Goal: Transaction & Acquisition: Purchase product/service

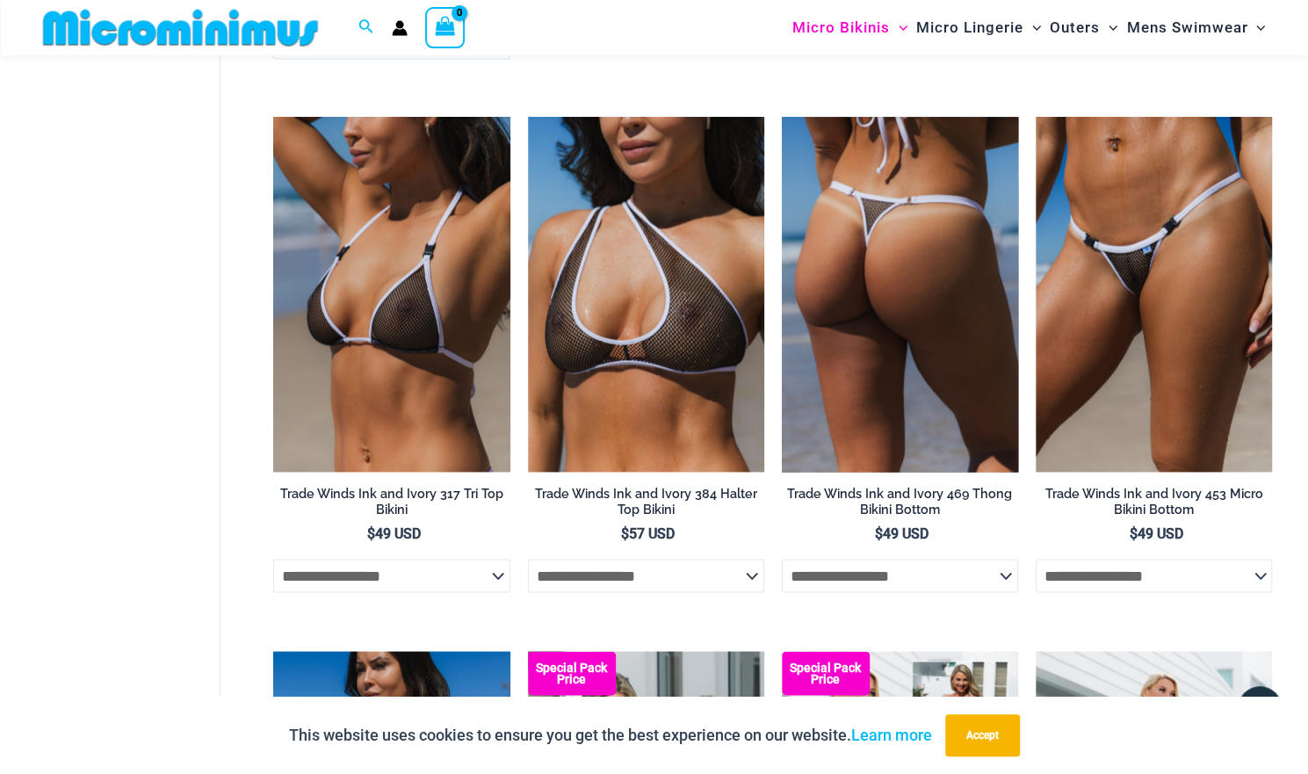
scroll to position [1566, 0]
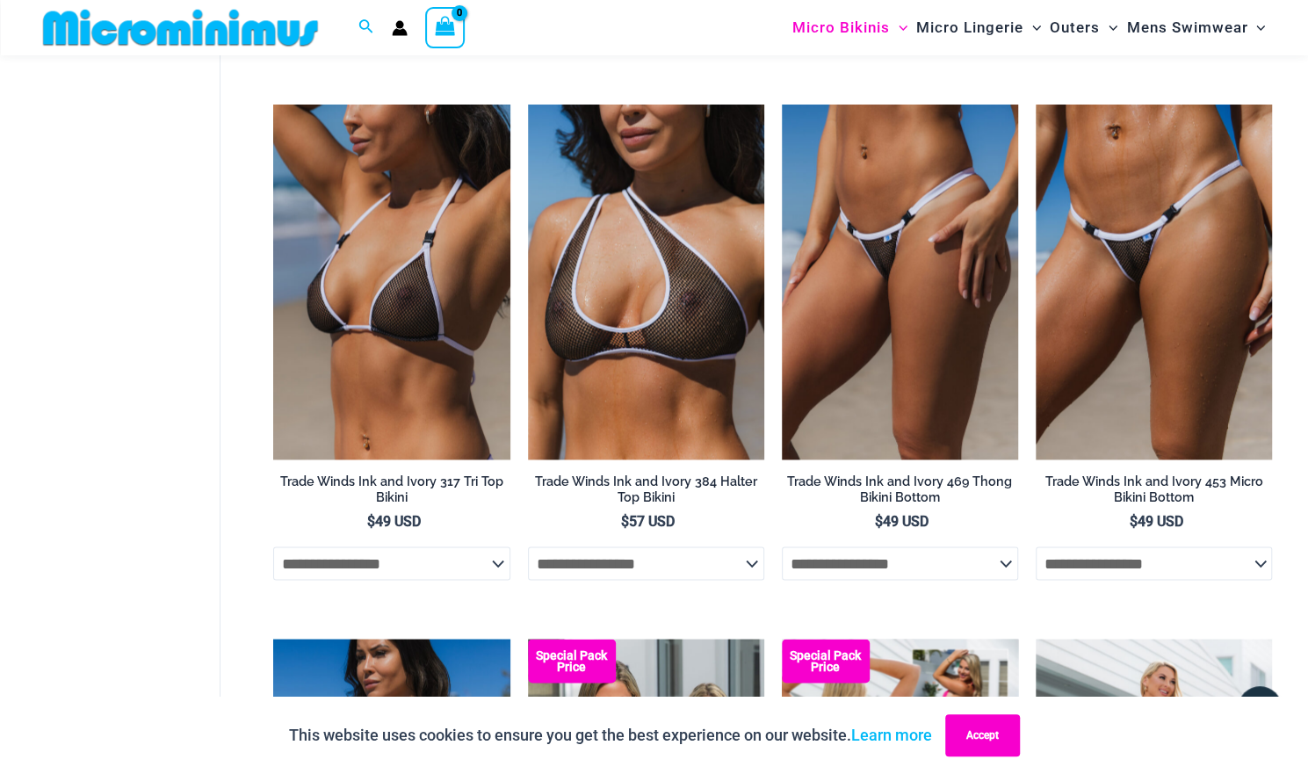
click at [975, 737] on button "Accept" at bounding box center [982, 735] width 75 height 42
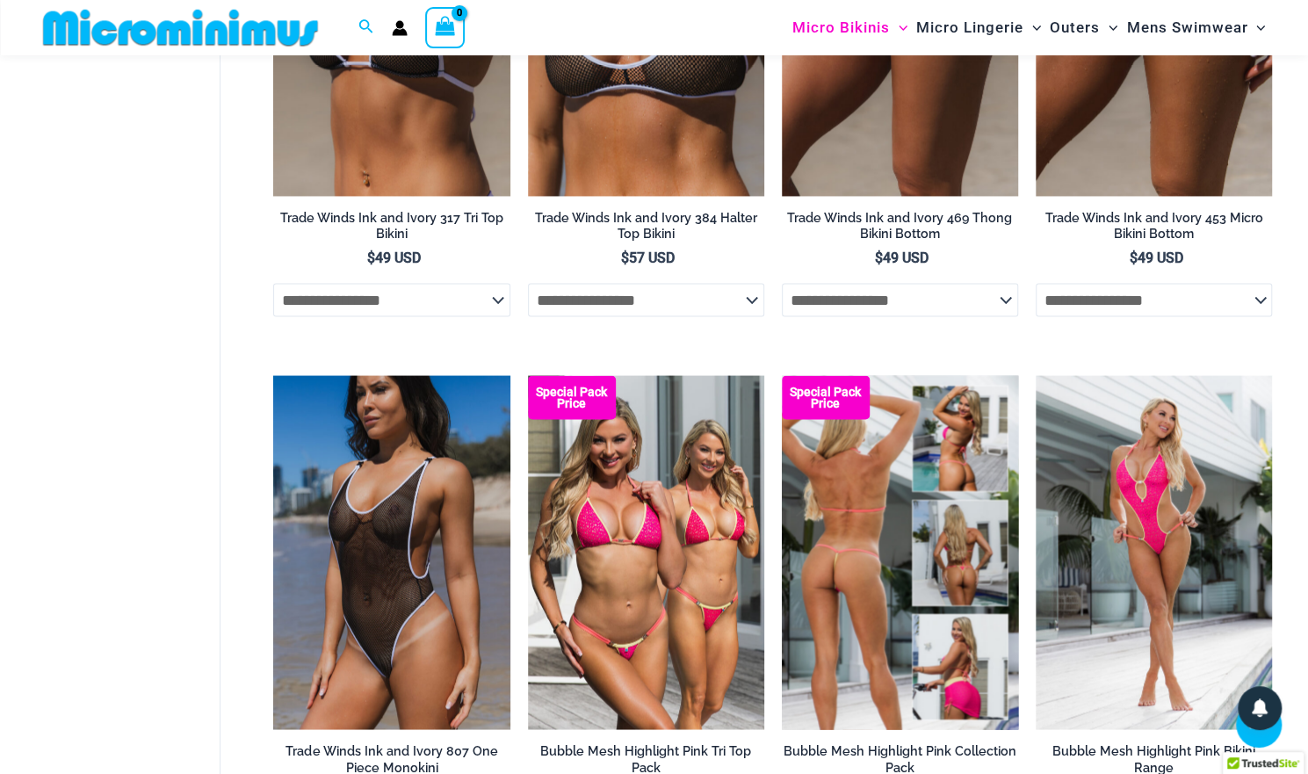
scroll to position [2093, 0]
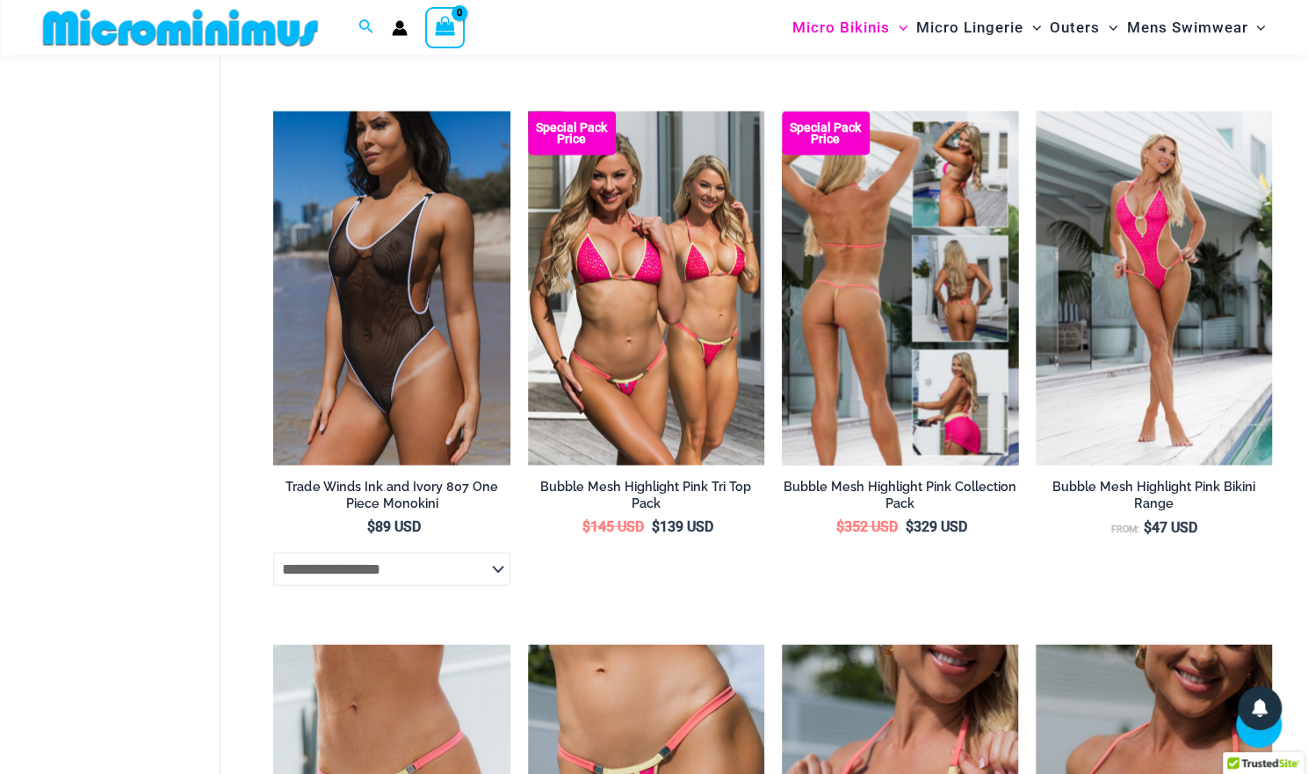
click at [893, 386] on img at bounding box center [900, 289] width 236 height 355
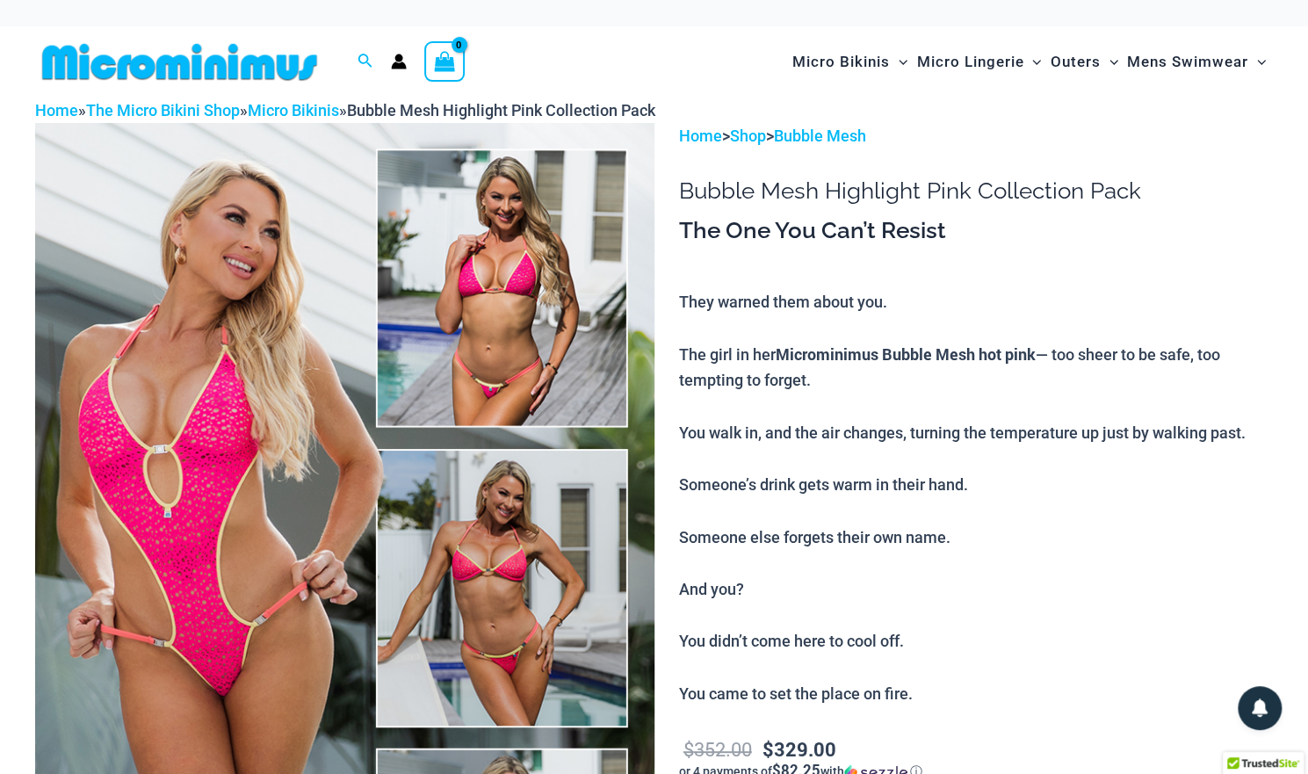
click at [195, 389] on img at bounding box center [344, 587] width 619 height 929
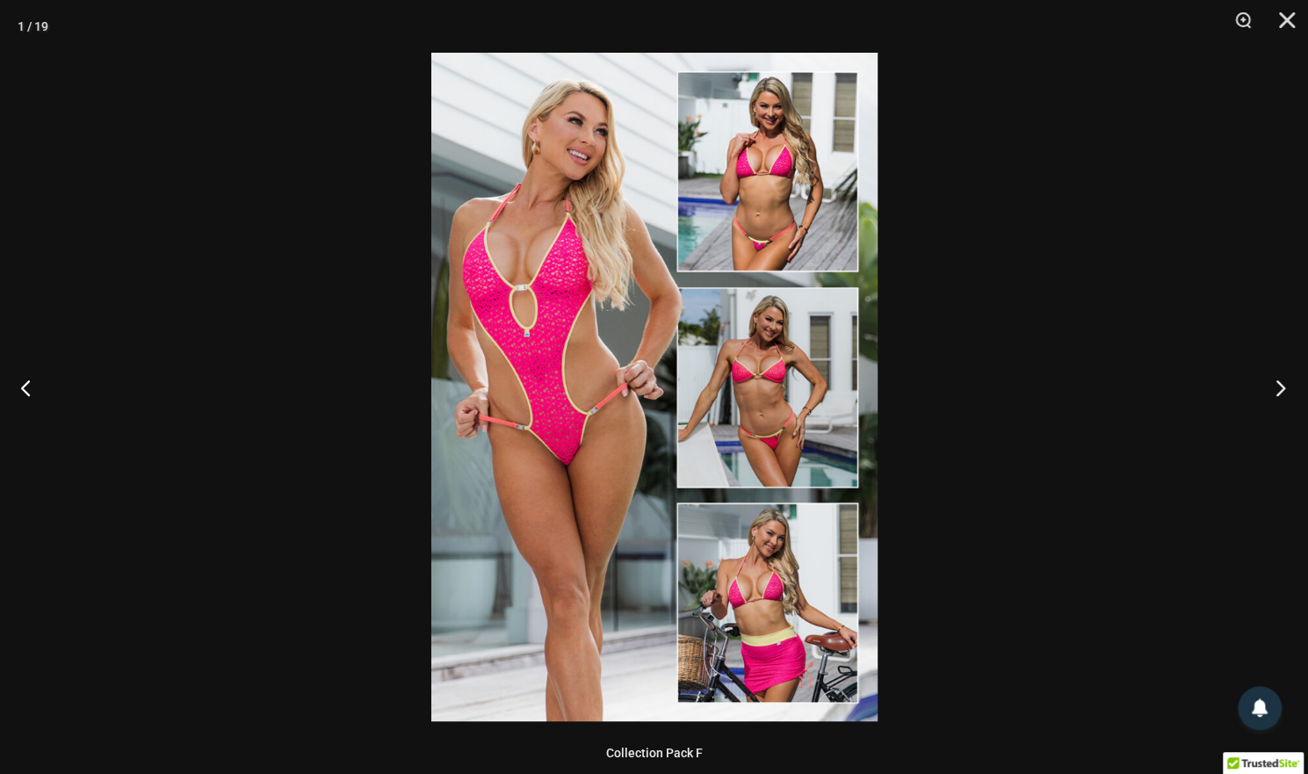
click at [1277, 388] on button "Next" at bounding box center [1275, 388] width 66 height 88
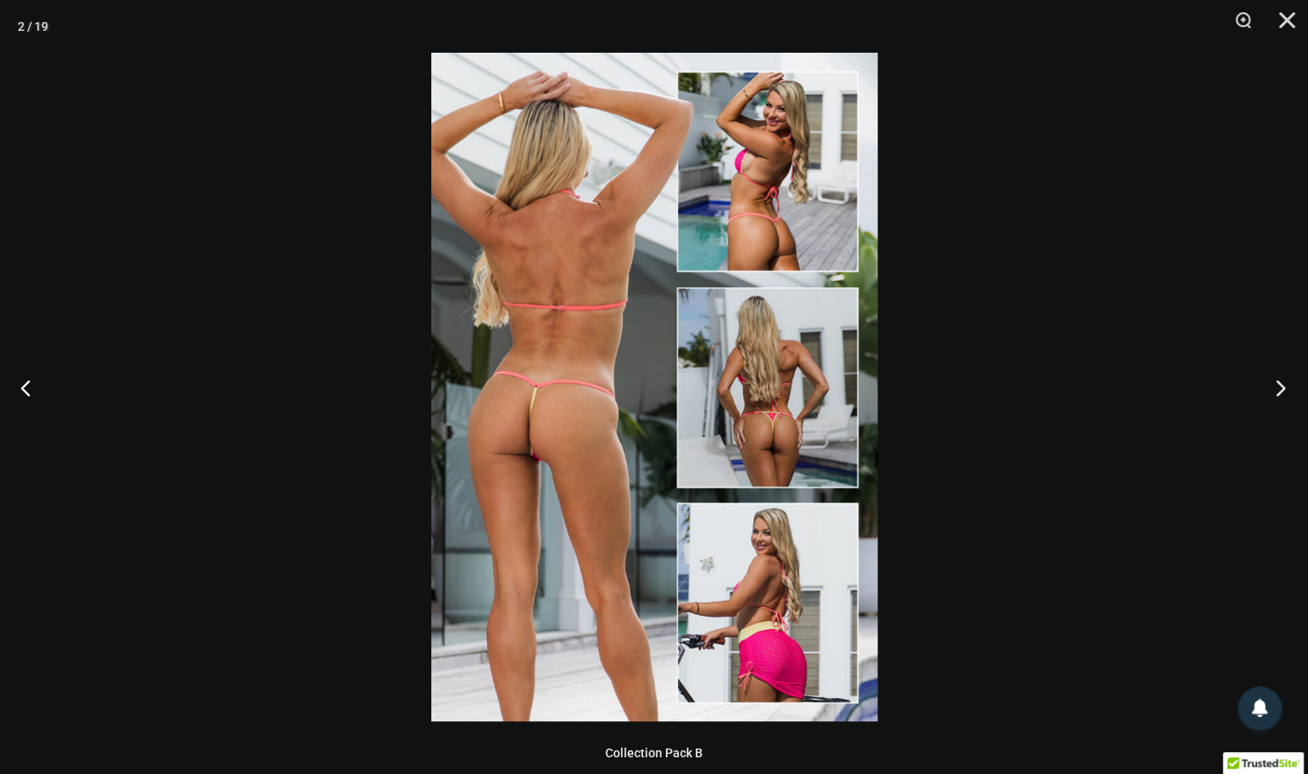
click at [1275, 391] on button "Next" at bounding box center [1275, 388] width 66 height 88
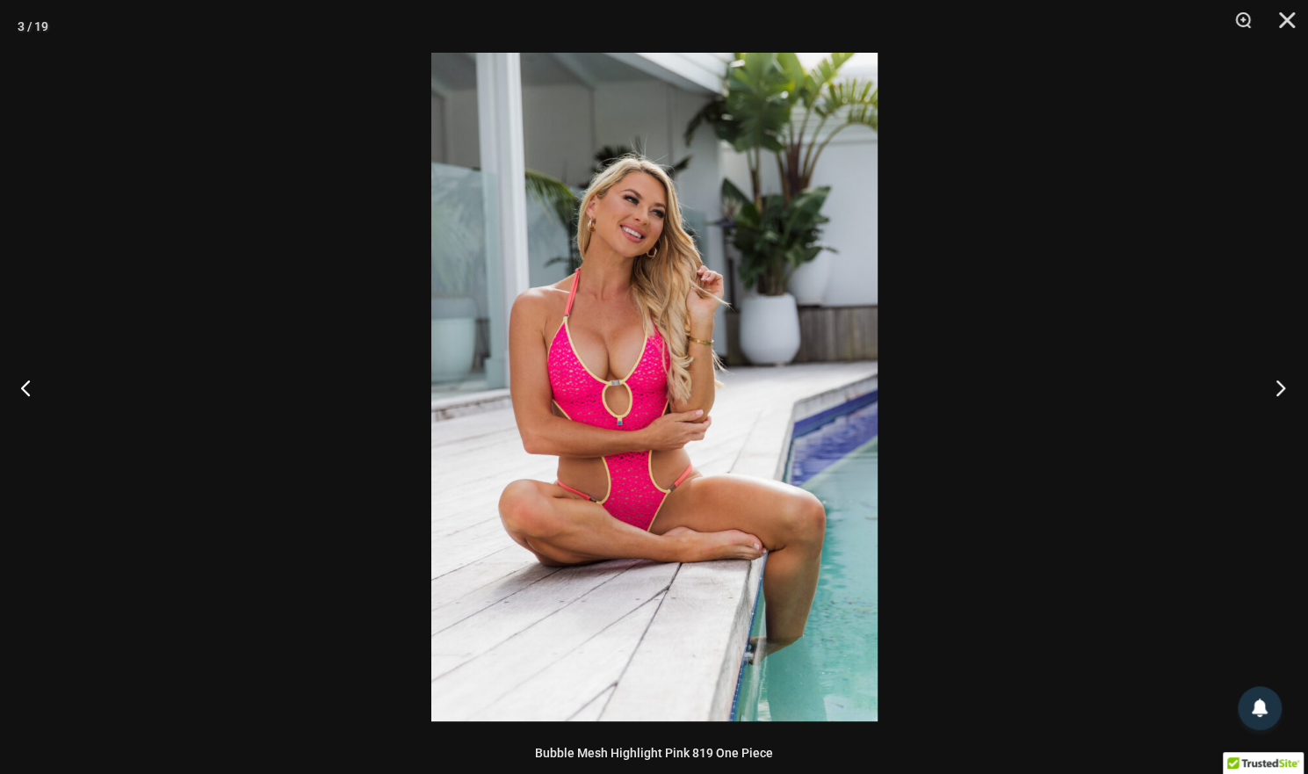
click at [1273, 386] on button "Next" at bounding box center [1275, 388] width 66 height 88
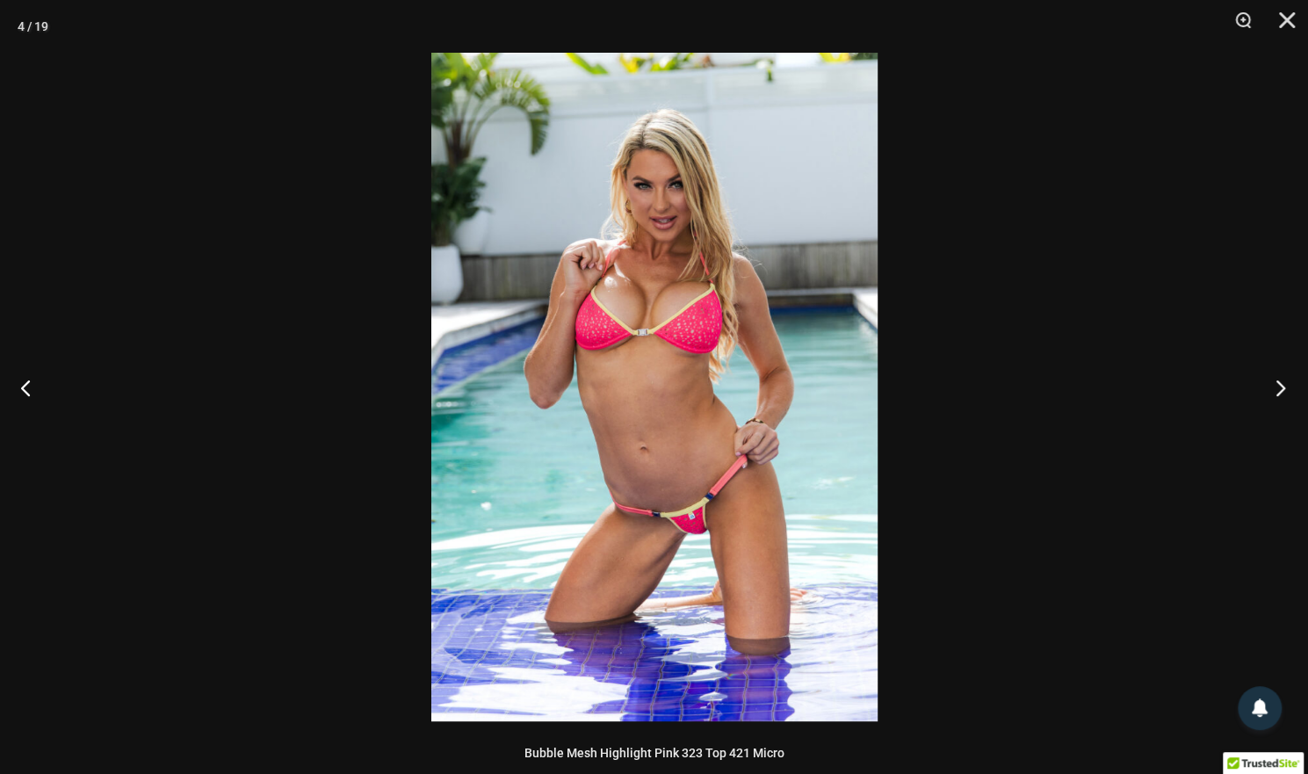
click at [1273, 387] on button "Next" at bounding box center [1275, 388] width 66 height 88
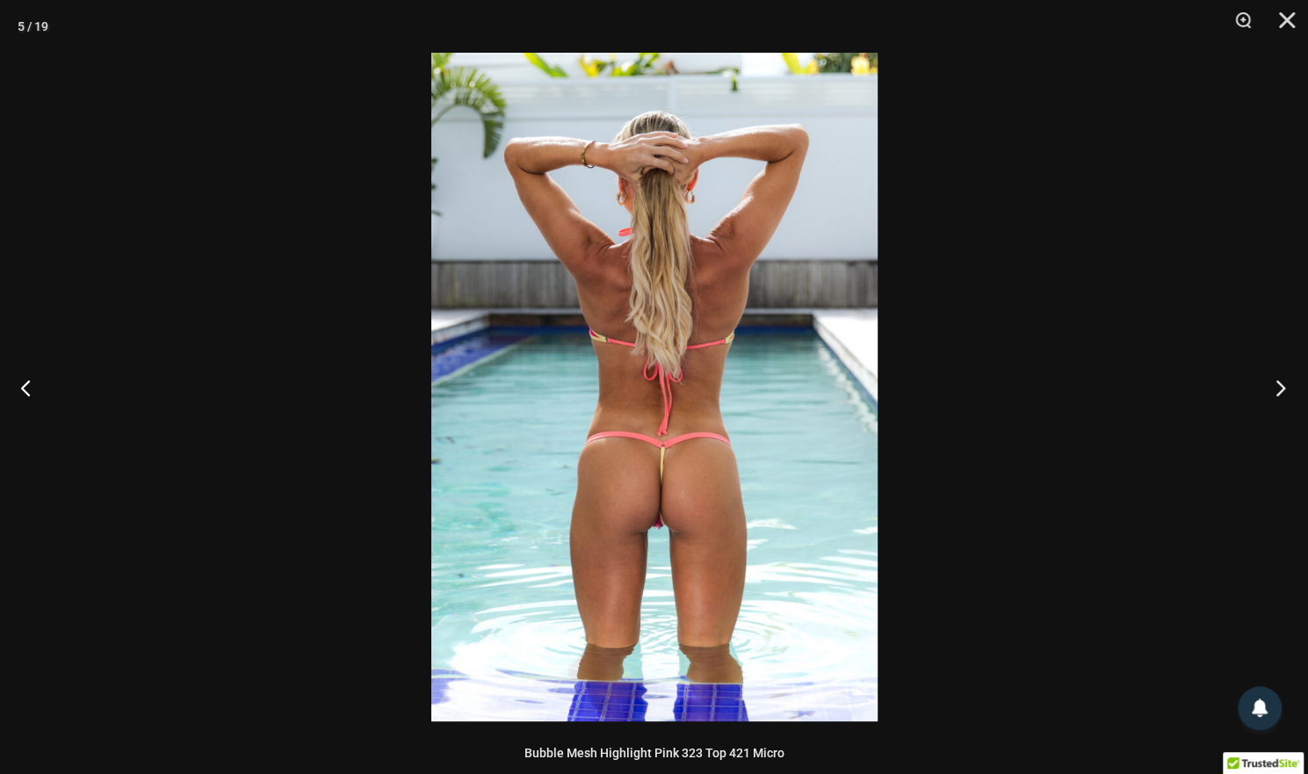
click at [1278, 392] on button "Next" at bounding box center [1275, 388] width 66 height 88
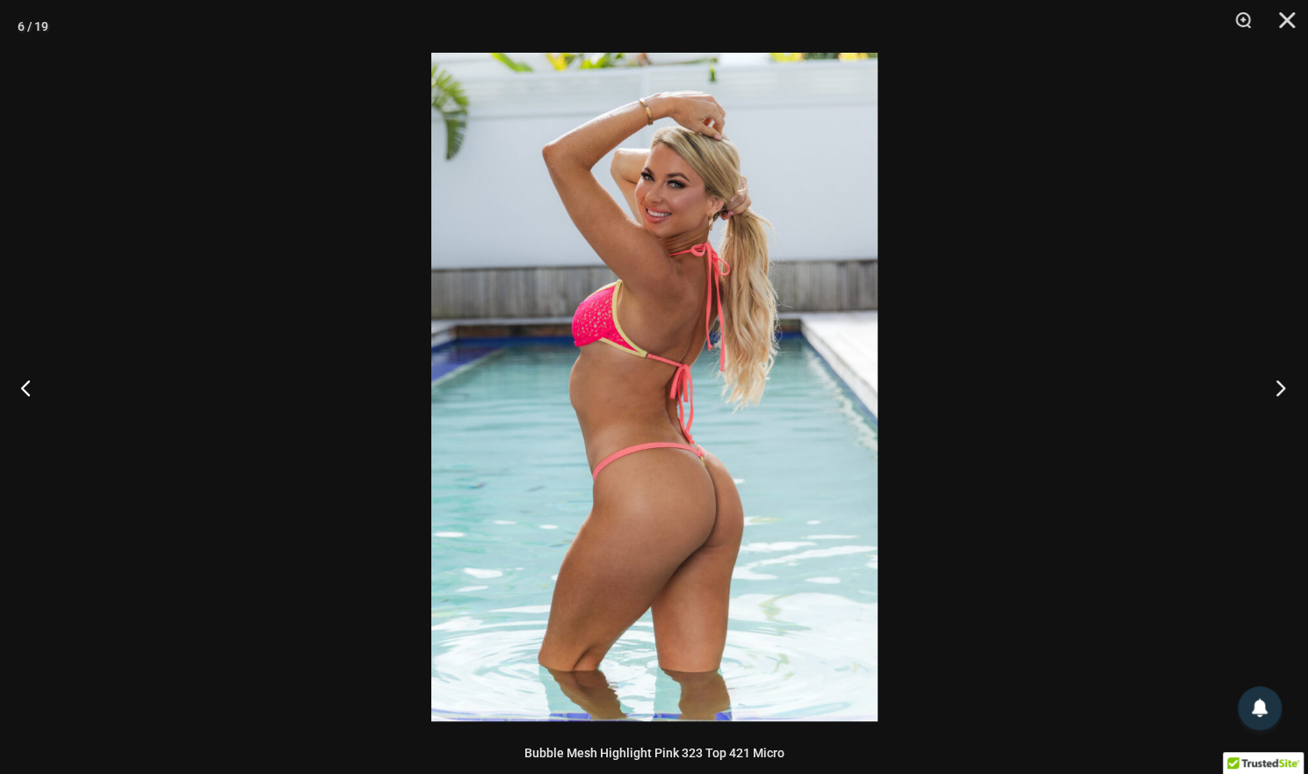
click at [1278, 391] on button "Next" at bounding box center [1275, 388] width 66 height 88
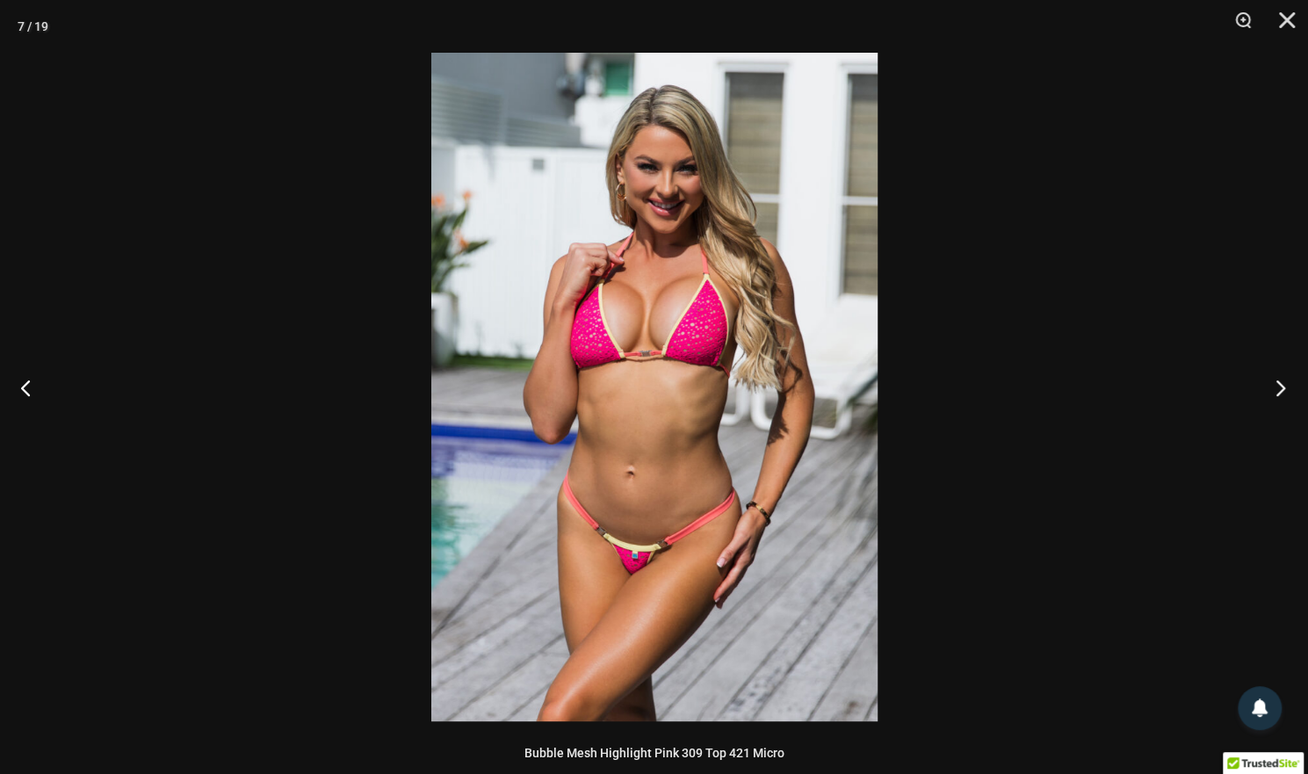
click at [1276, 388] on button "Next" at bounding box center [1275, 388] width 66 height 88
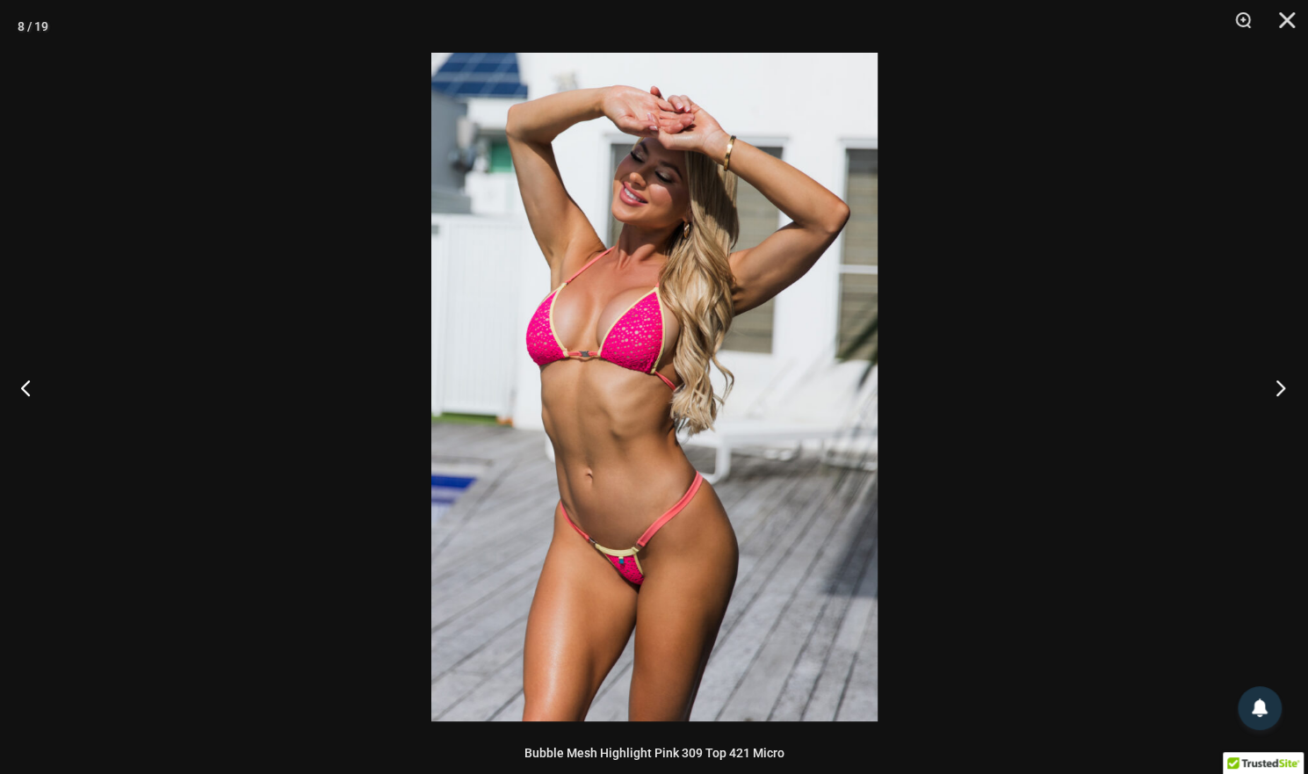
click at [1275, 383] on button "Next" at bounding box center [1275, 388] width 66 height 88
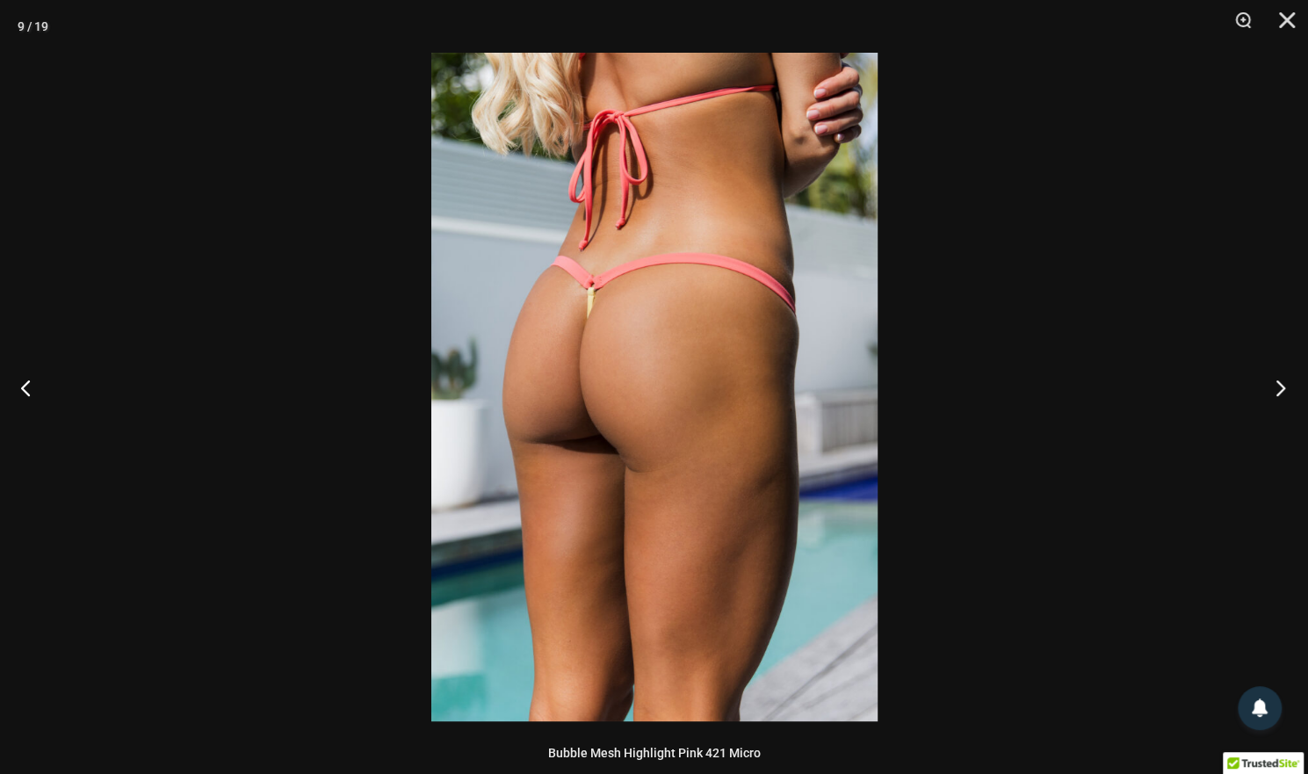
click at [1275, 379] on button "Next" at bounding box center [1275, 388] width 66 height 88
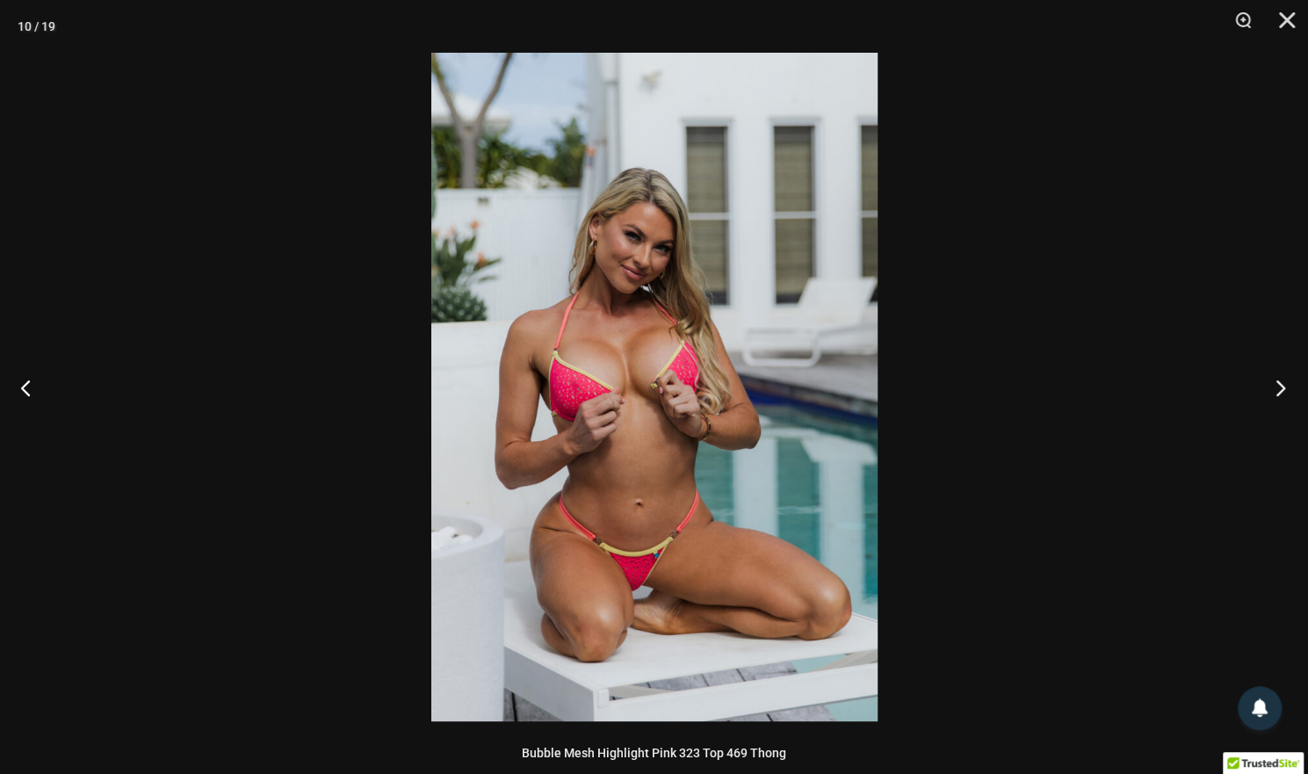
click at [1276, 380] on button "Next" at bounding box center [1275, 388] width 66 height 88
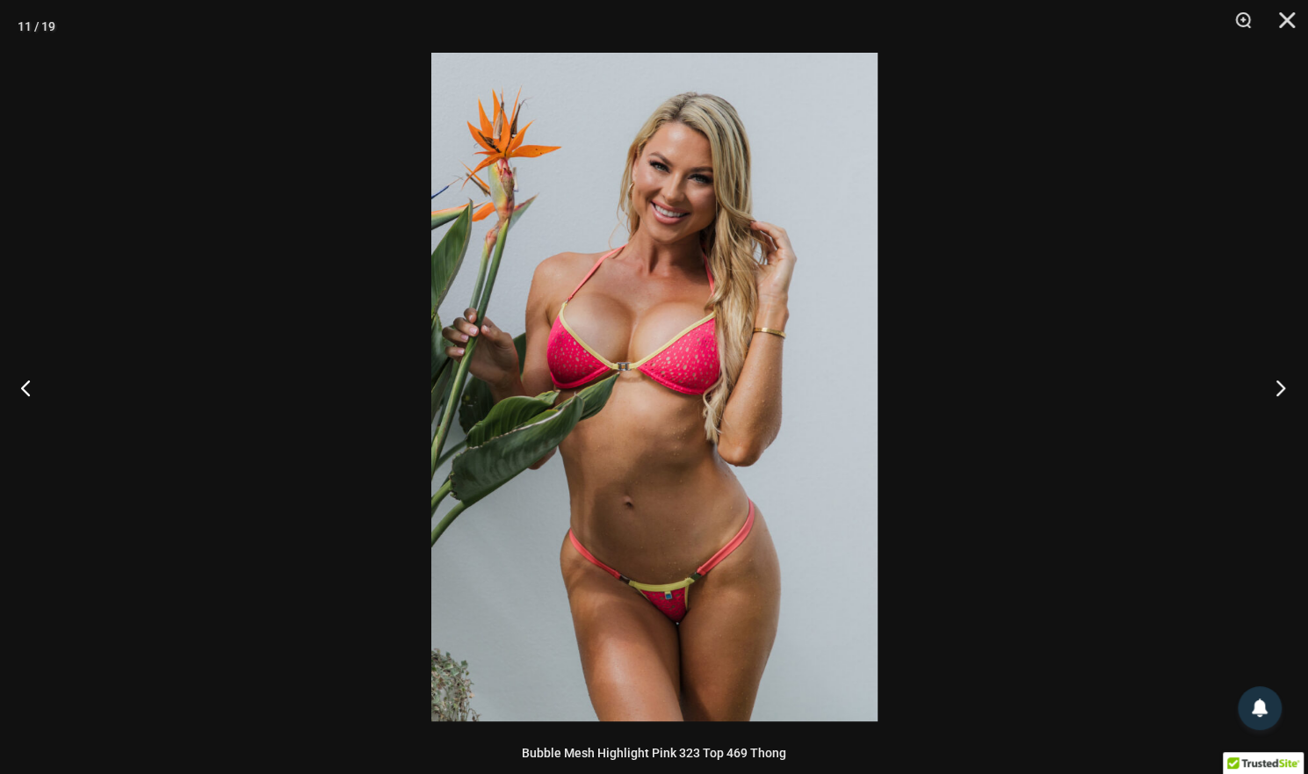
click at [1276, 380] on button "Next" at bounding box center [1275, 388] width 66 height 88
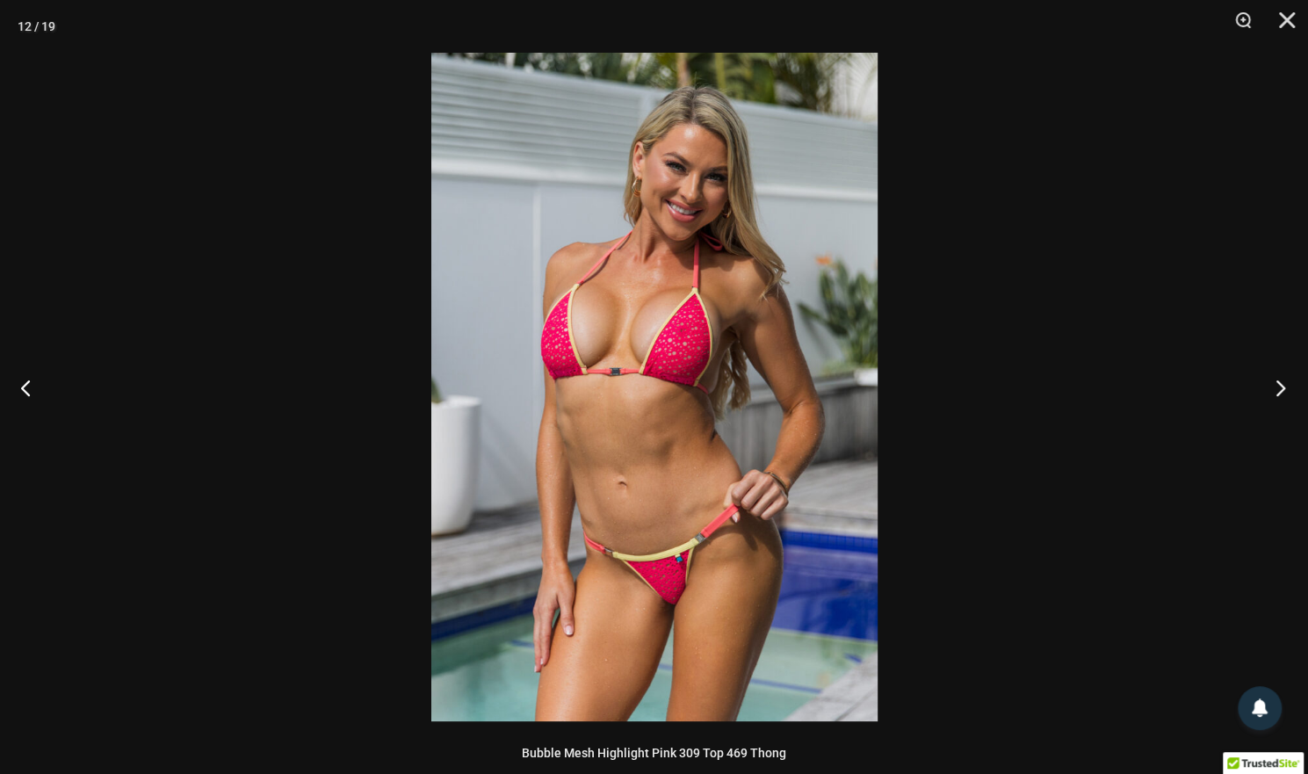
click at [1276, 379] on button "Next" at bounding box center [1275, 388] width 66 height 88
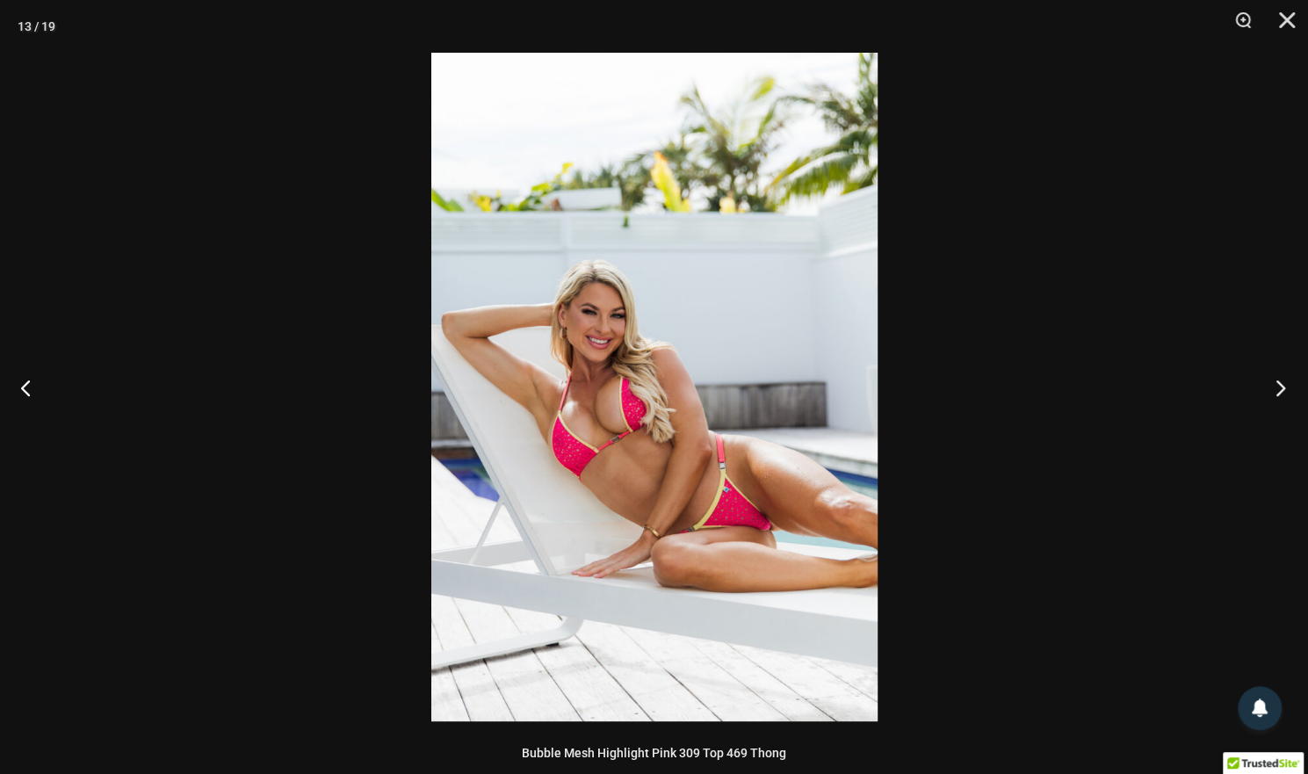
click at [1276, 380] on button "Next" at bounding box center [1275, 388] width 66 height 88
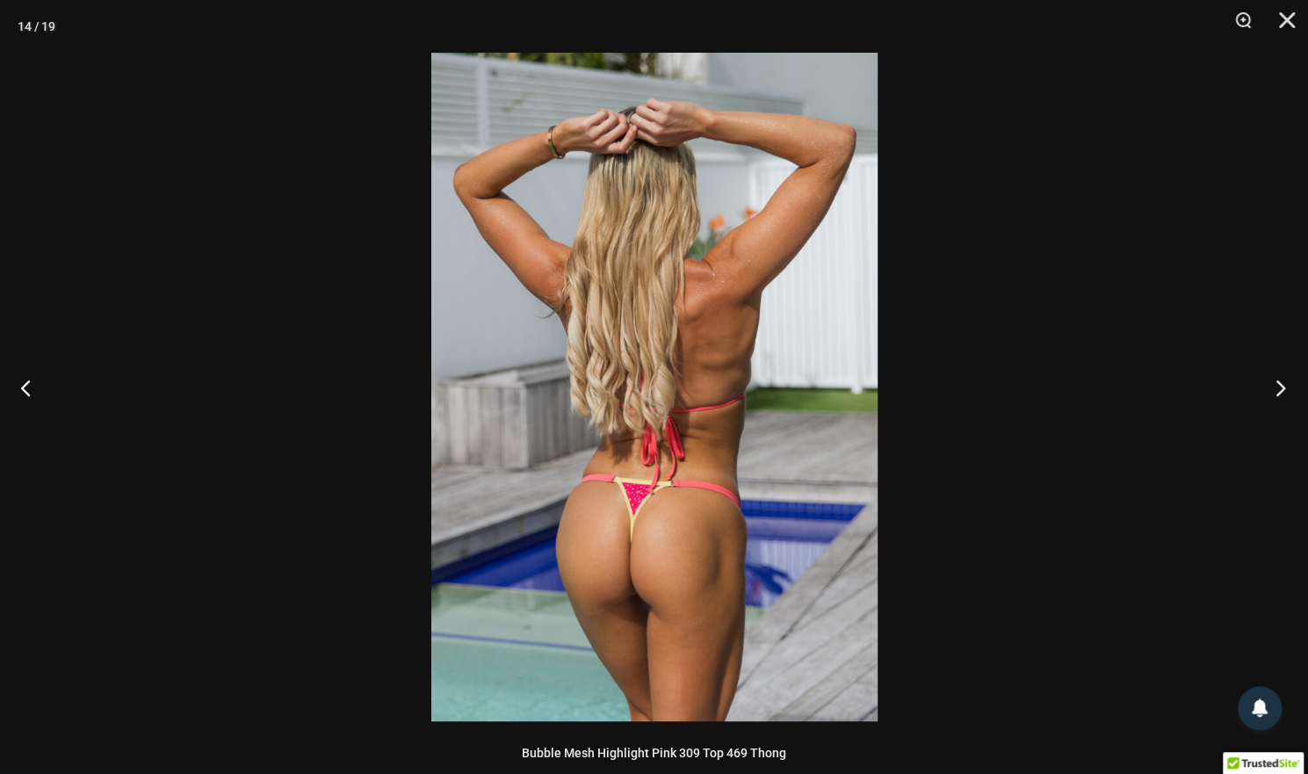
click at [1277, 379] on button "Next" at bounding box center [1275, 388] width 66 height 88
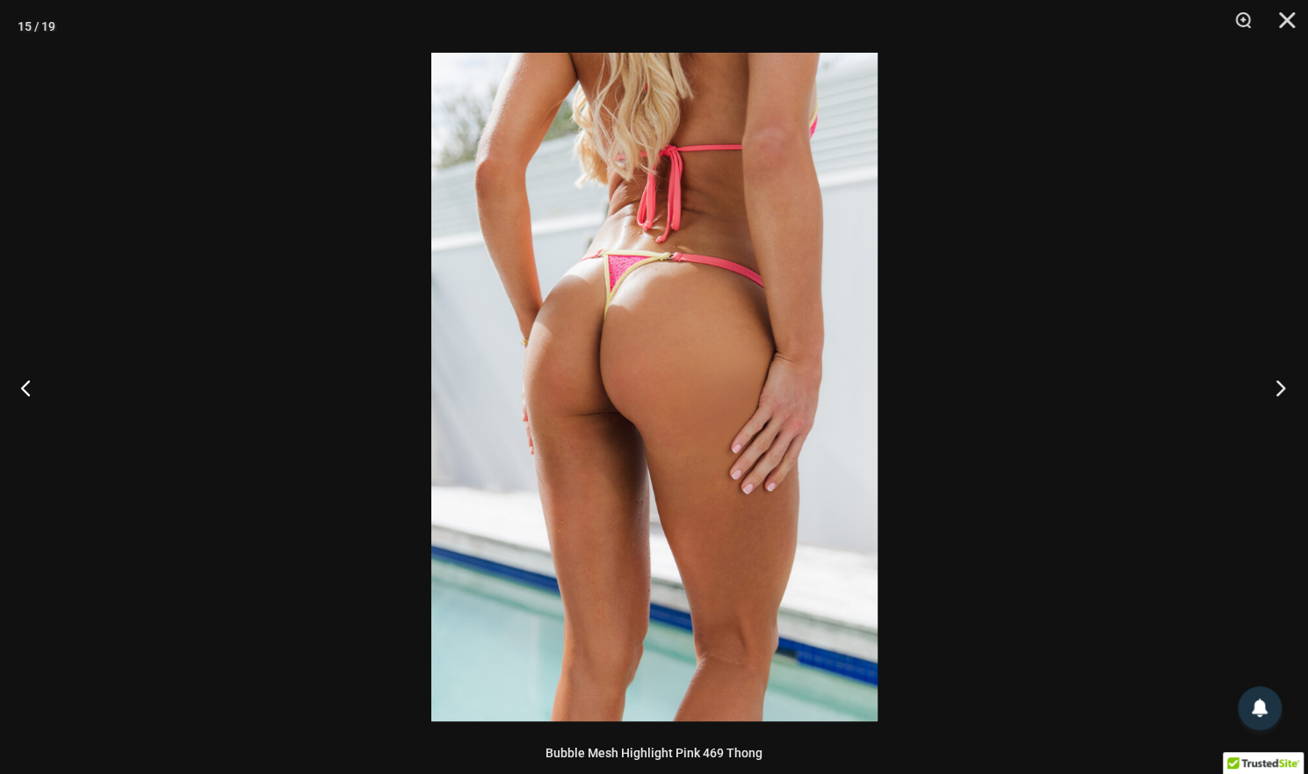
click at [1279, 378] on button "Next" at bounding box center [1275, 388] width 66 height 88
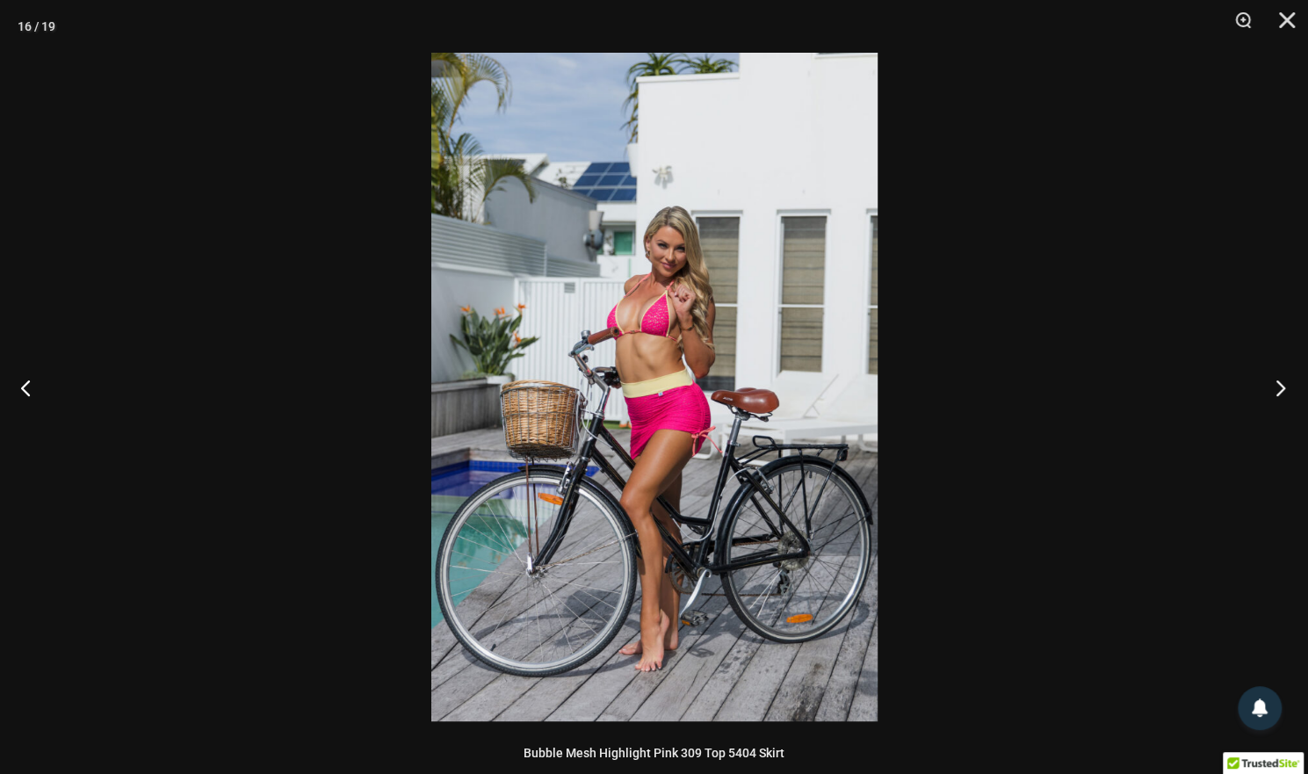
click at [1279, 378] on button "Next" at bounding box center [1275, 388] width 66 height 88
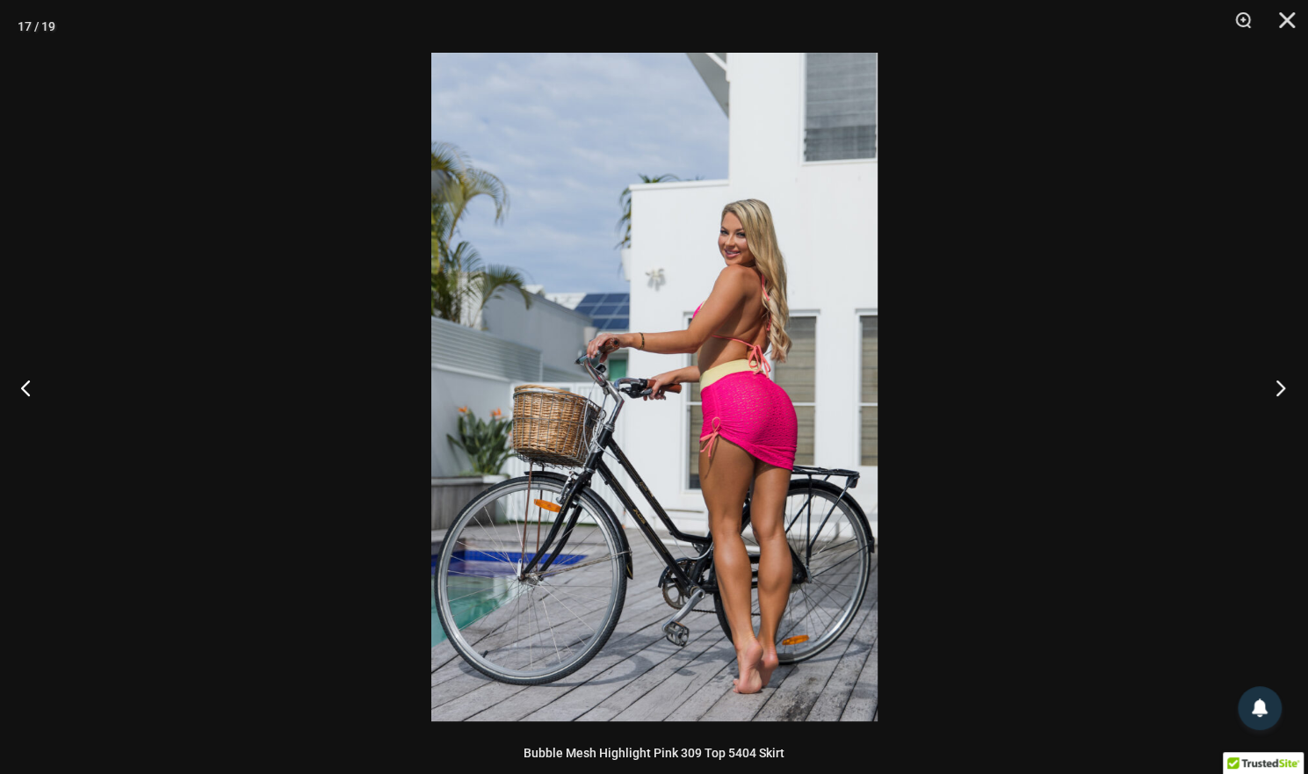
click at [1279, 378] on button "Next" at bounding box center [1275, 388] width 66 height 88
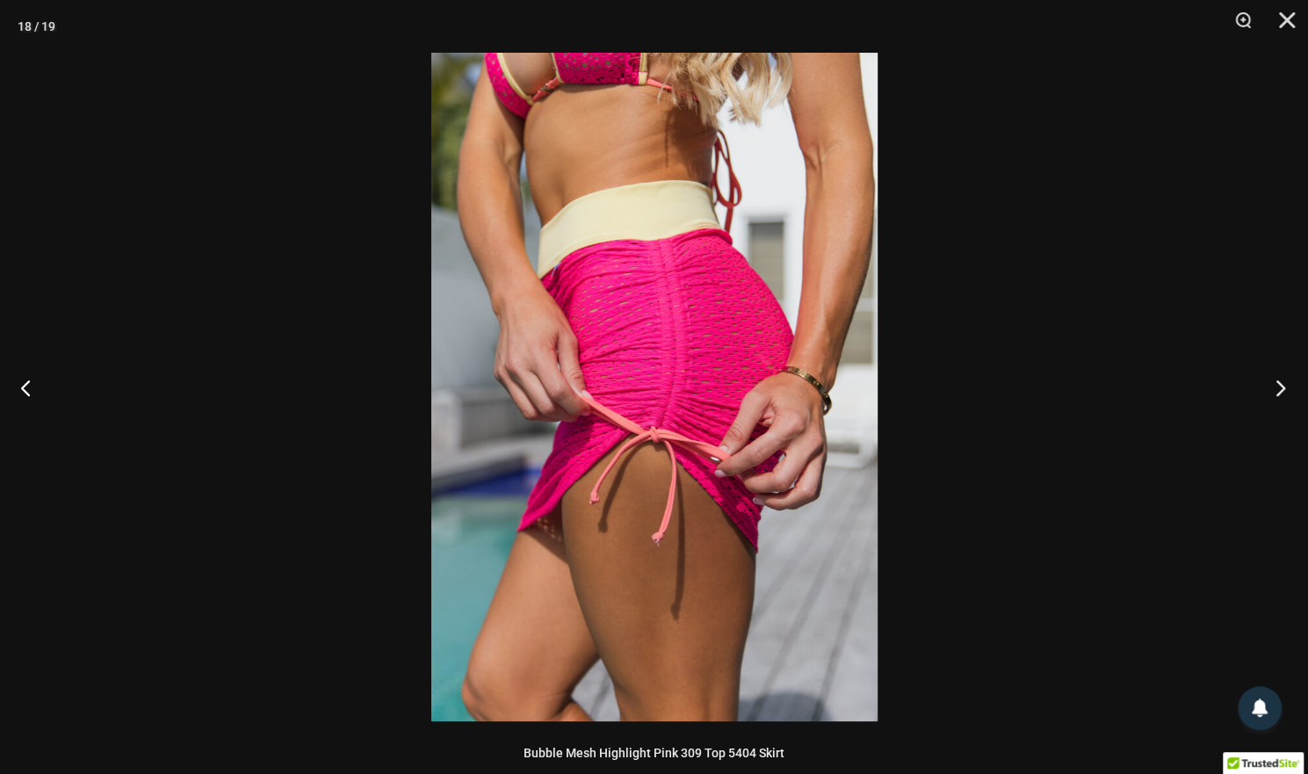
click at [1279, 377] on button "Next" at bounding box center [1275, 388] width 66 height 88
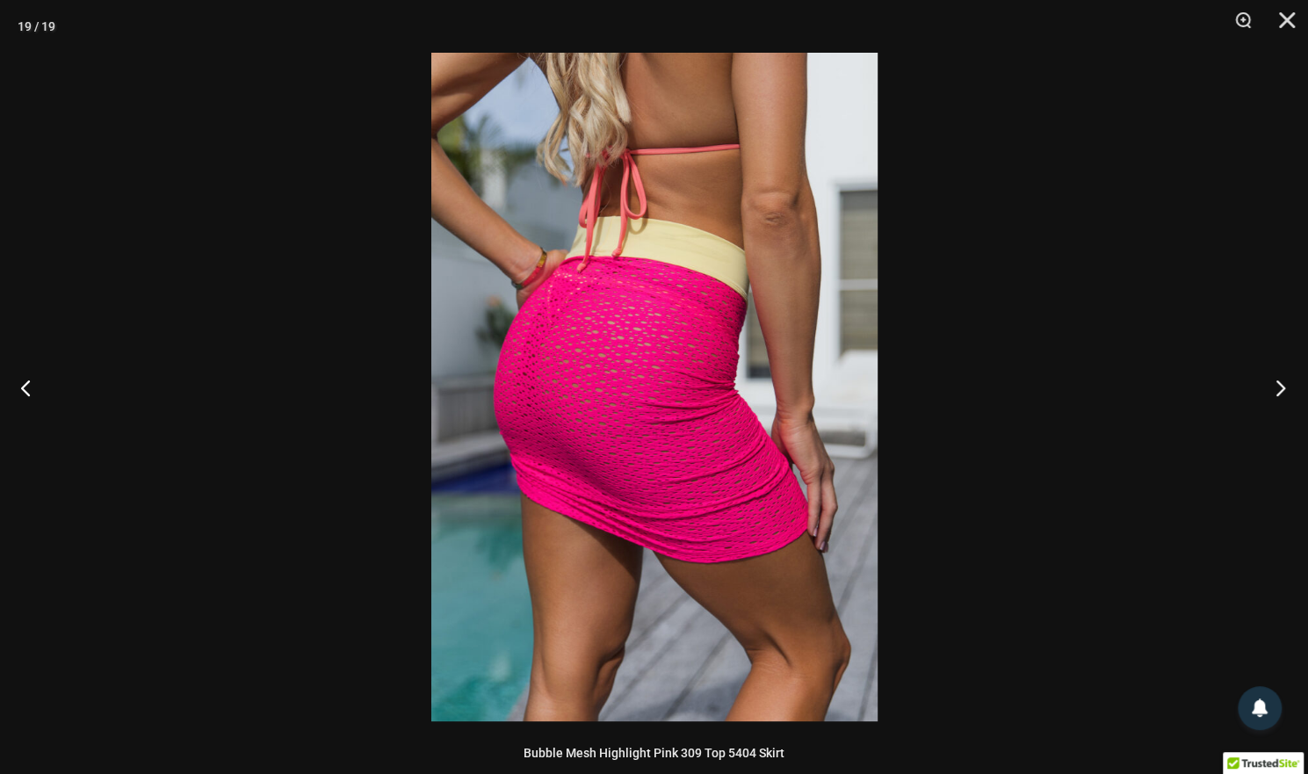
click at [1279, 377] on button "Next" at bounding box center [1275, 388] width 66 height 88
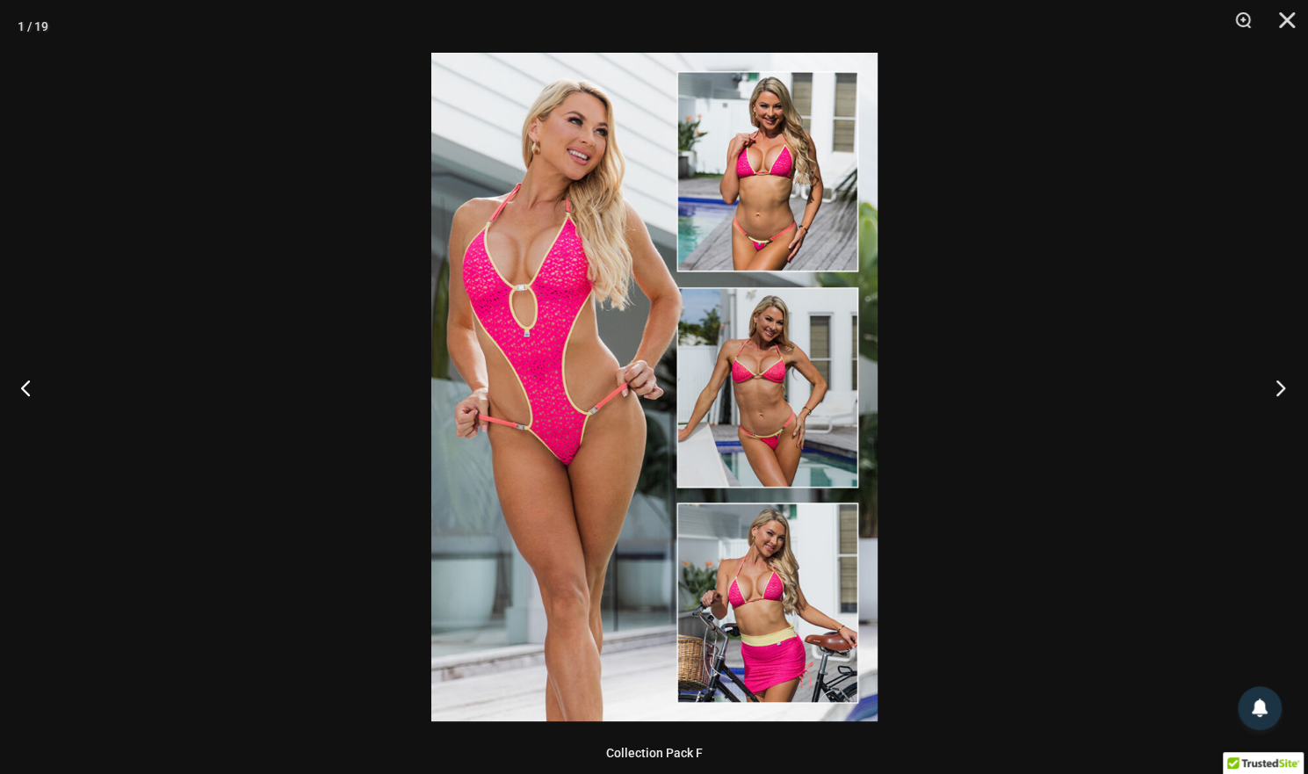
click at [1279, 377] on button "Next" at bounding box center [1275, 388] width 66 height 88
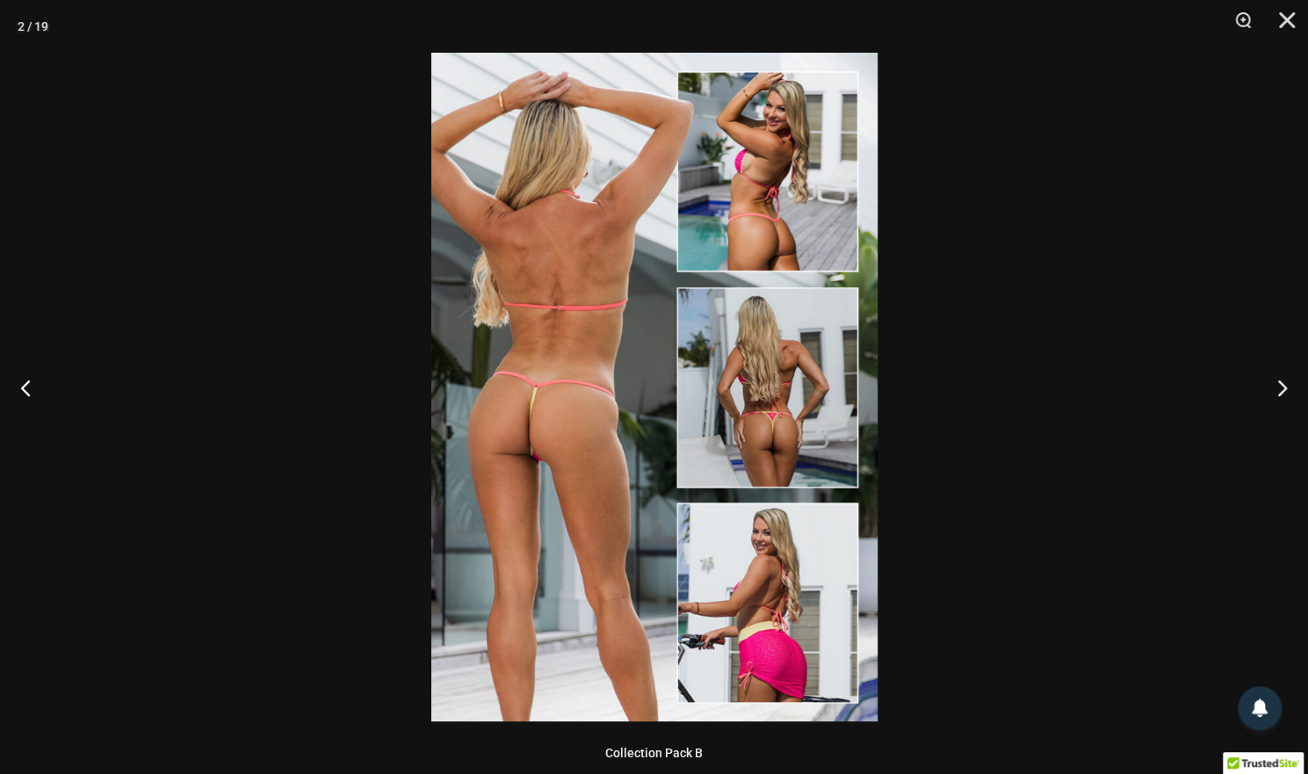
click at [1190, 294] on div at bounding box center [654, 387] width 1308 height 774
